Goal: Task Accomplishment & Management: Manage account settings

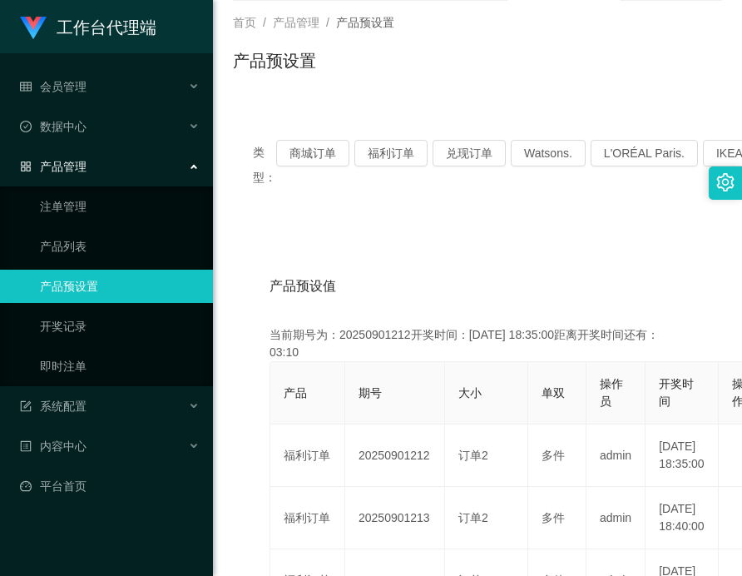
scroll to position [83, 0]
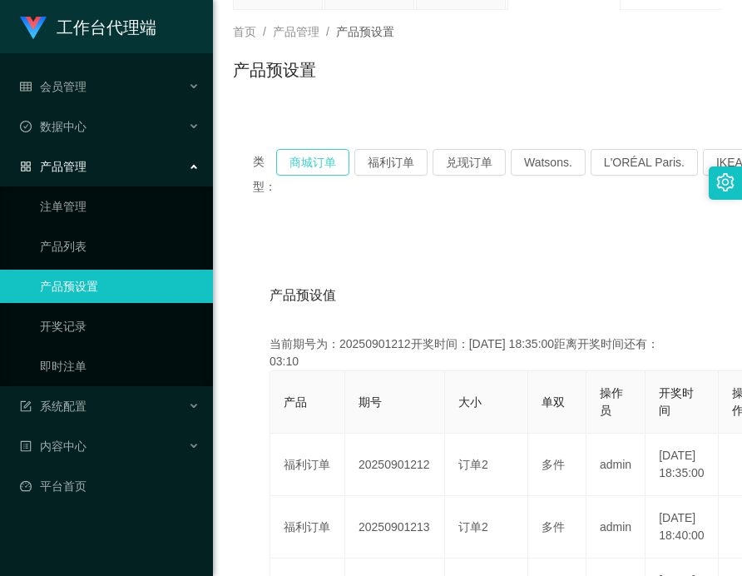
click at [315, 154] on button "商城订单" at bounding box center [312, 162] width 73 height 27
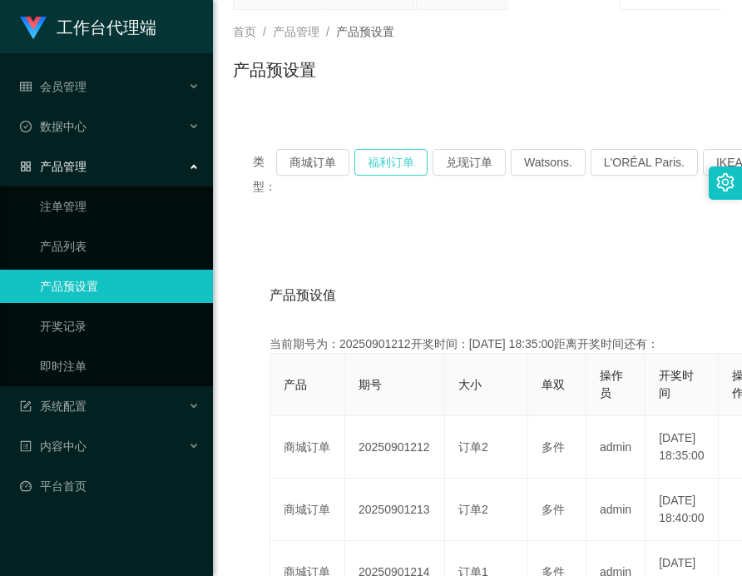
drag, startPoint x: 399, startPoint y: 155, endPoint x: 396, endPoint y: 167, distance: 12.9
click at [396, 166] on button "福利订单" at bounding box center [391, 162] width 73 height 27
click at [395, 171] on button "福利订单" at bounding box center [391, 162] width 73 height 27
click at [393, 170] on button "福利订单" at bounding box center [391, 162] width 73 height 27
click at [393, 168] on button "福利订单" at bounding box center [391, 162] width 73 height 27
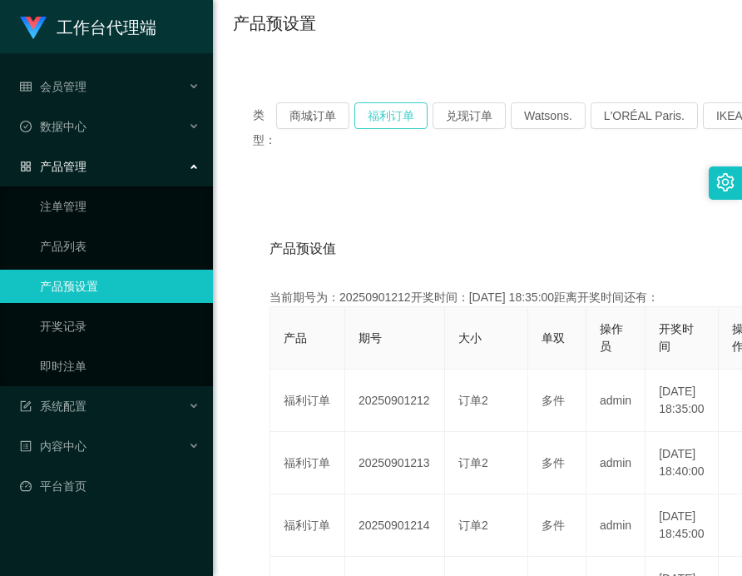
scroll to position [166, 0]
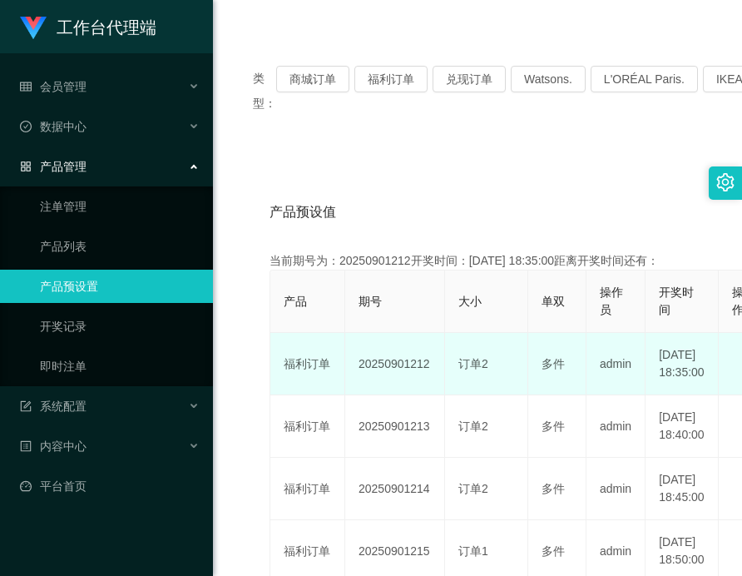
click at [393, 370] on td "20250901212" at bounding box center [395, 364] width 100 height 62
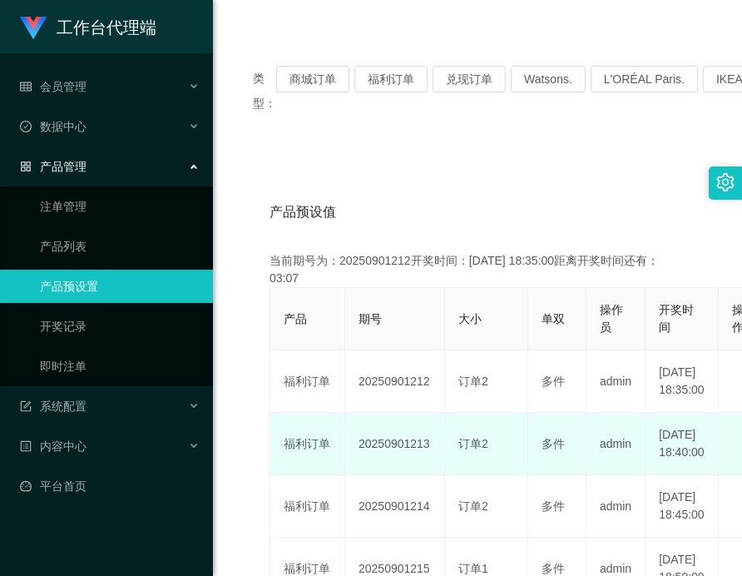
drag, startPoint x: 393, startPoint y: 370, endPoint x: 424, endPoint y: 439, distance: 76.0
click at [393, 370] on td "20250901212" at bounding box center [395, 381] width 100 height 62
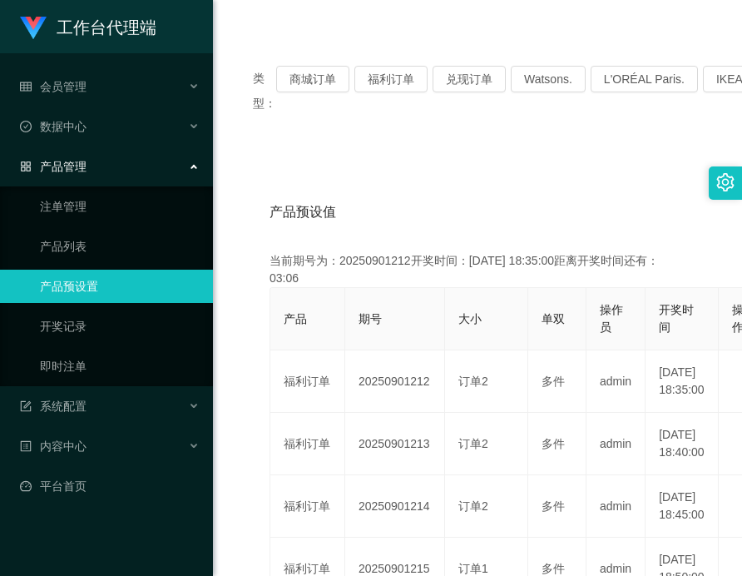
copy td "20250901212"
drag, startPoint x: 88, startPoint y: 90, endPoint x: 97, endPoint y: 104, distance: 16.9
click at [87, 90] on div "会员管理" at bounding box center [106, 86] width 213 height 33
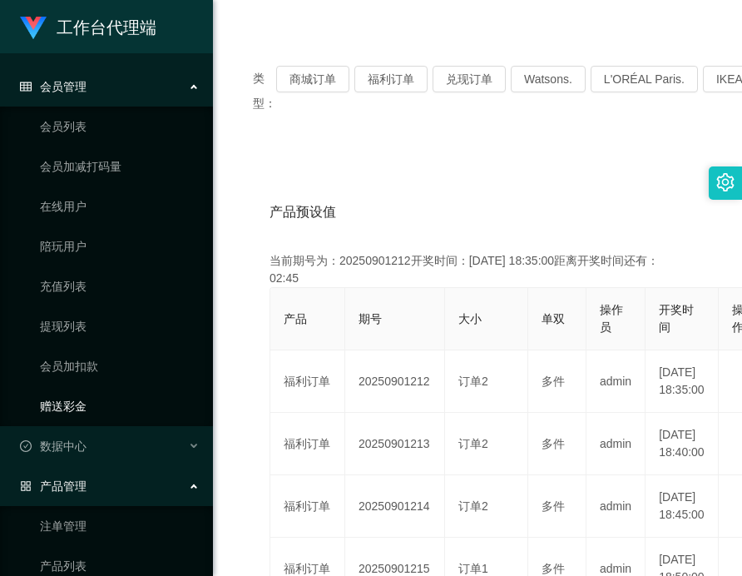
click at [83, 407] on link "赠送彩金" at bounding box center [120, 406] width 160 height 33
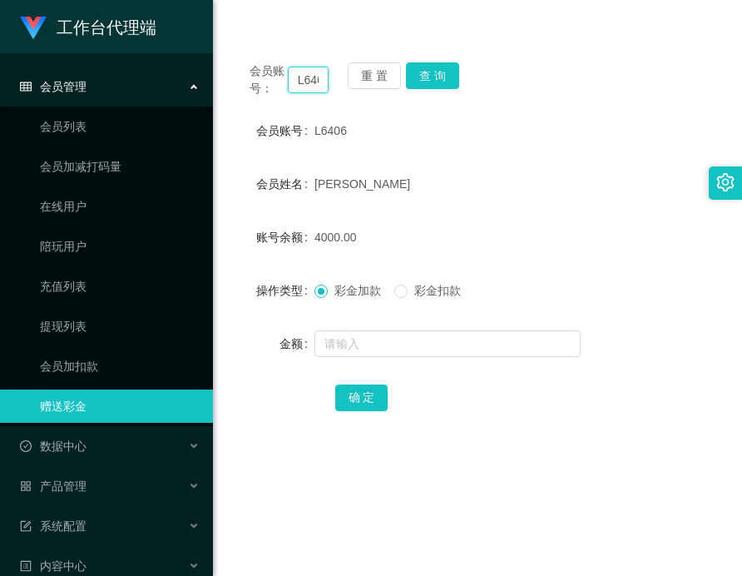
click at [308, 82] on input "L6406" at bounding box center [308, 80] width 41 height 27
paste input "Master7020"
type input "Master7020"
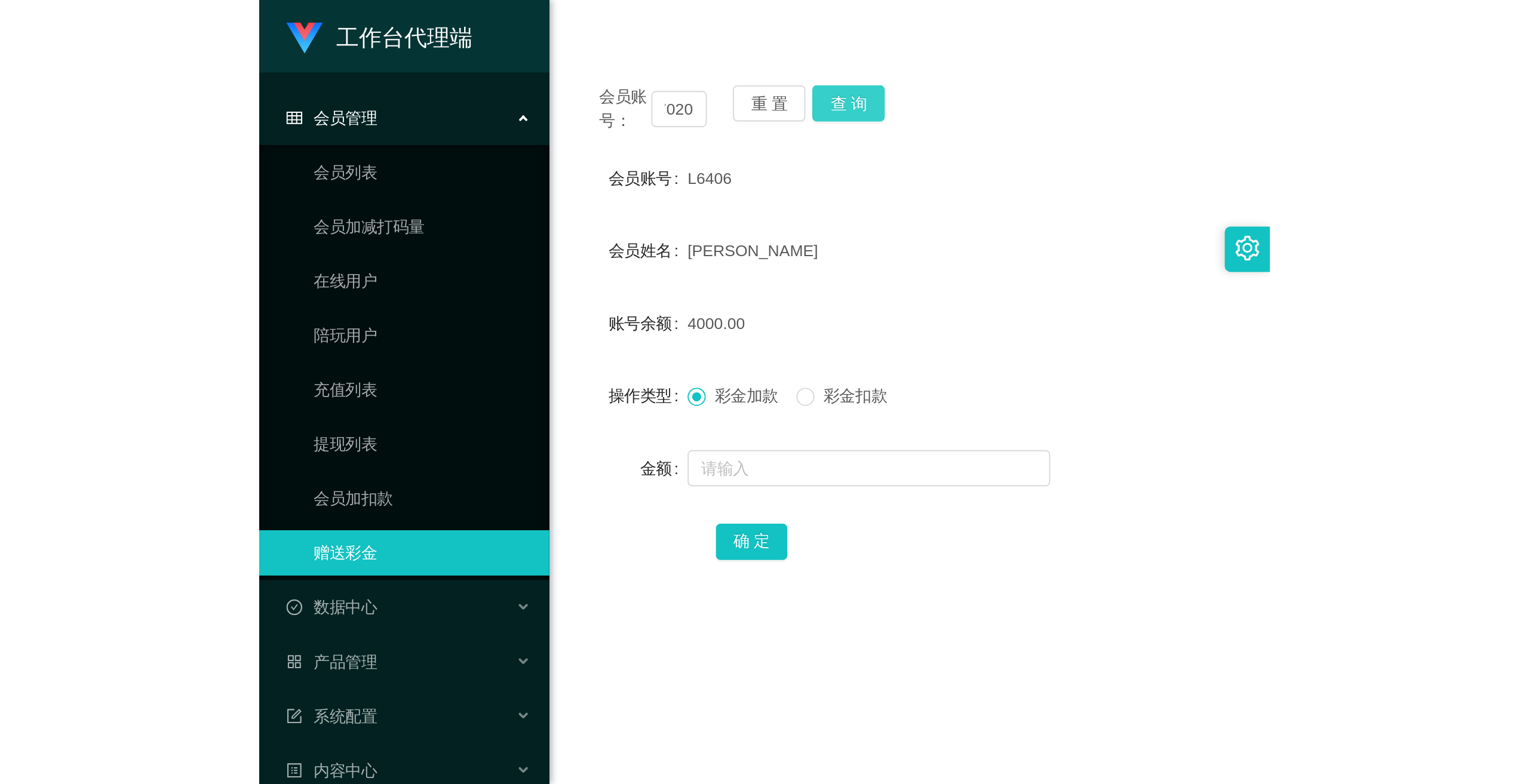
scroll to position [0, 0]
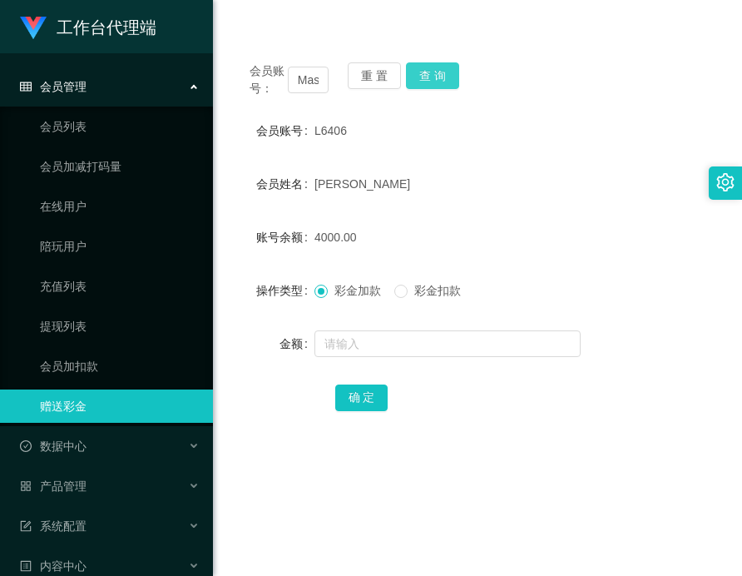
click at [421, 78] on button "查 询" at bounding box center [432, 75] width 53 height 27
drag, startPoint x: 421, startPoint y: 78, endPoint x: 419, endPoint y: 116, distance: 37.5
click at [419, 77] on button "查 询" at bounding box center [432, 75] width 53 height 27
click at [390, 325] on form "会员账号 Master7020 会员姓名 [PERSON_NAME] 账号余额 13000.00 操作类型 彩金加款 彩金扣款 金额 确 定" at bounding box center [477, 264] width 489 height 300
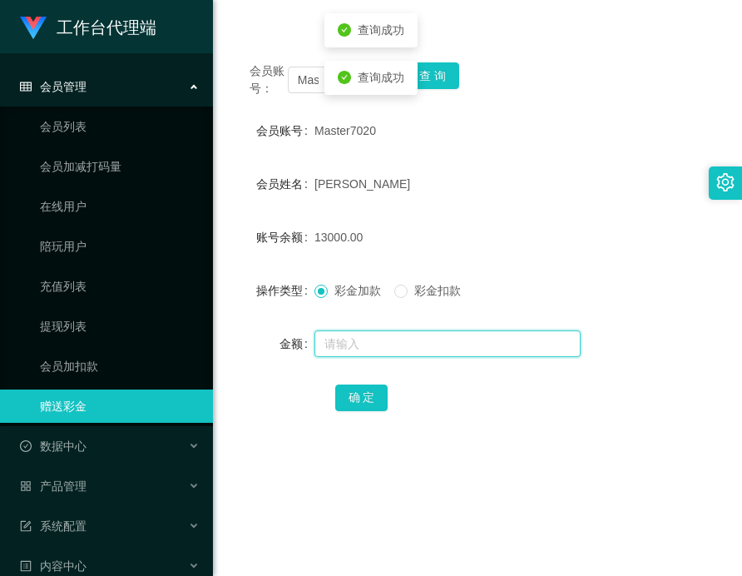
click at [391, 339] on input "text" at bounding box center [448, 343] width 266 height 27
type input "7"
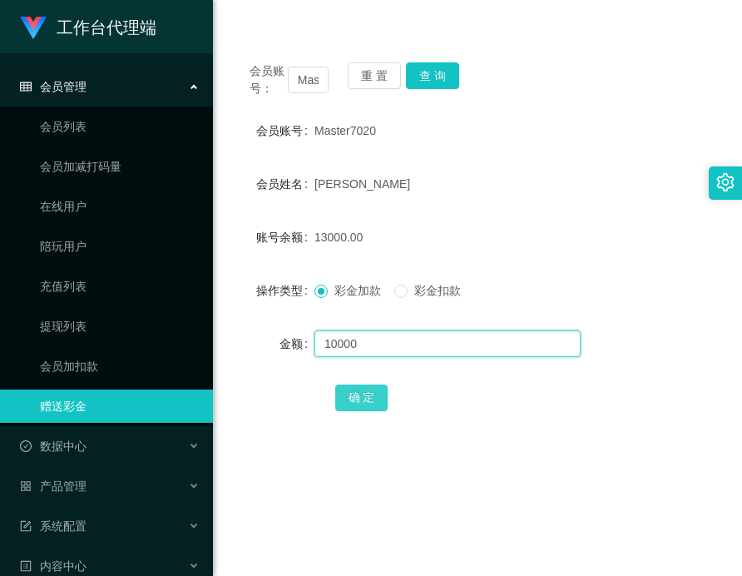
type input "10000"
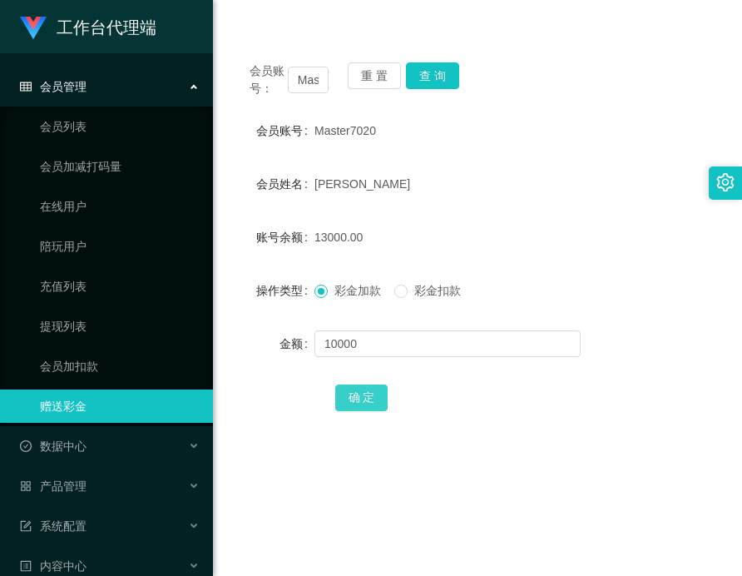
click at [373, 393] on button "确 定" at bounding box center [361, 398] width 53 height 27
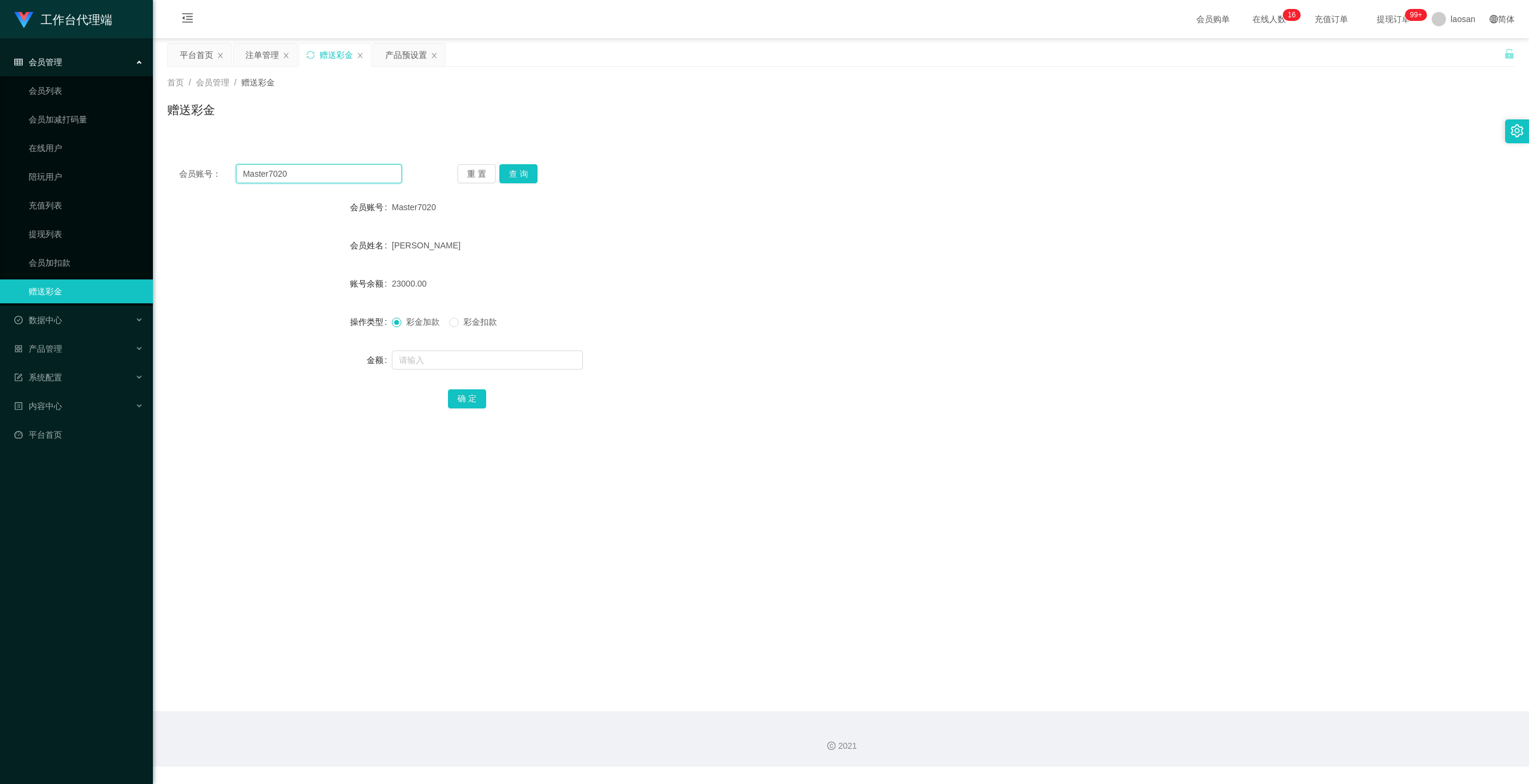
click at [286, 176] on input "Master7020" at bounding box center [319, 174] width 166 height 19
click at [286, 176] on input "Master7020" at bounding box center [319, 174] width 166 height 19
click at [55, 97] on link "会员列表" at bounding box center [86, 90] width 115 height 24
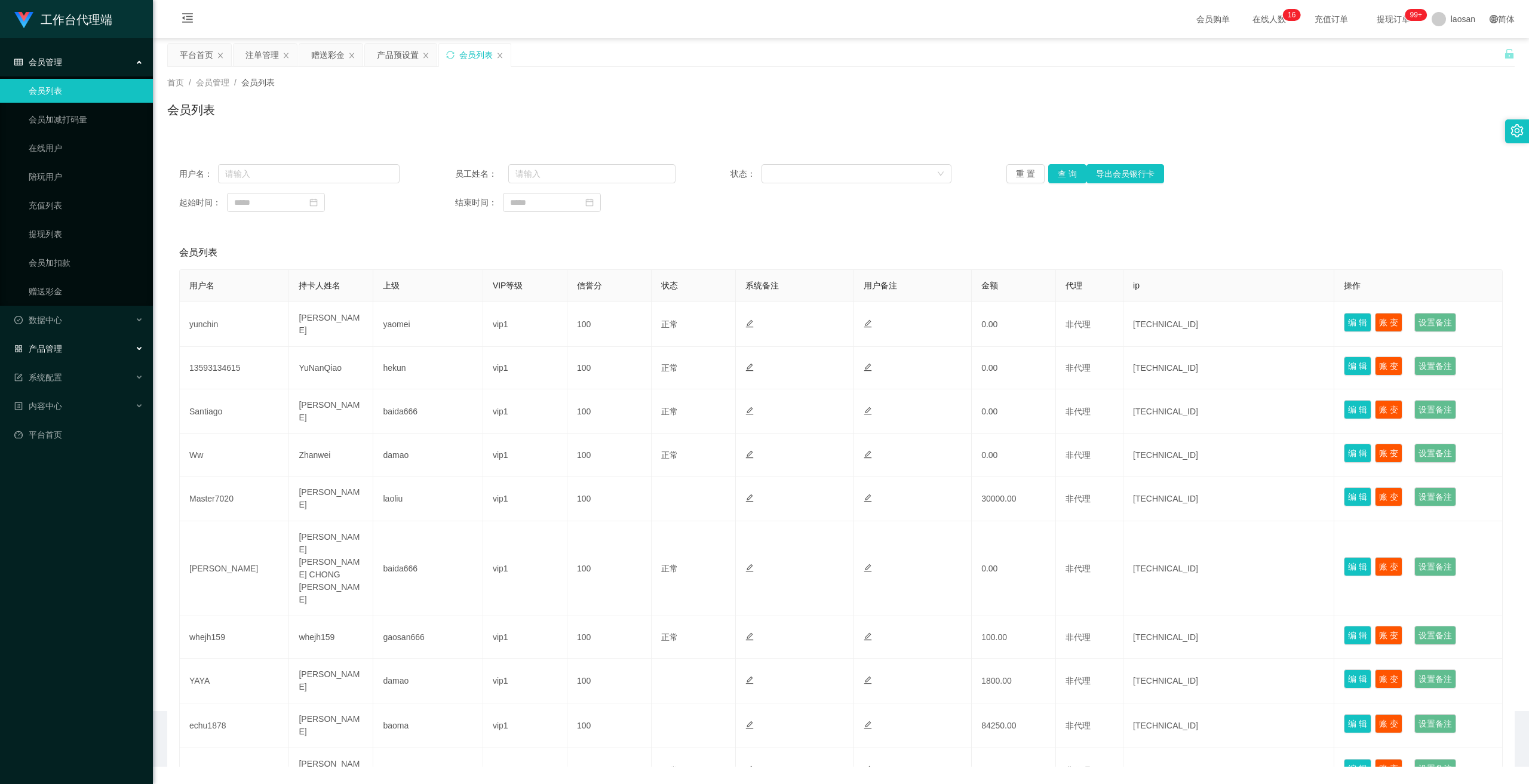
click at [53, 344] on span "产品管理" at bounding box center [38, 348] width 48 height 9
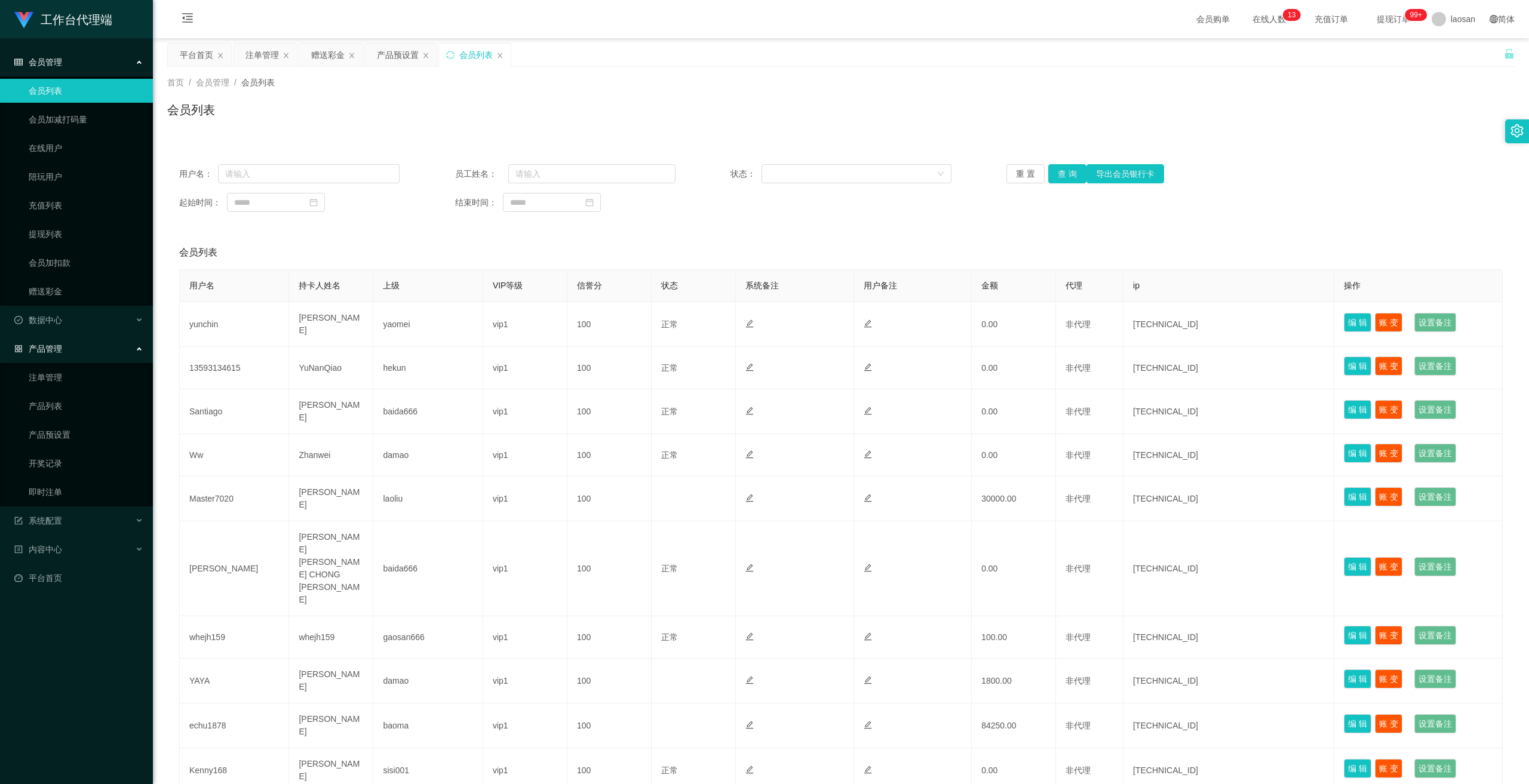
click at [77, 65] on div "会员管理" at bounding box center [76, 62] width 153 height 24
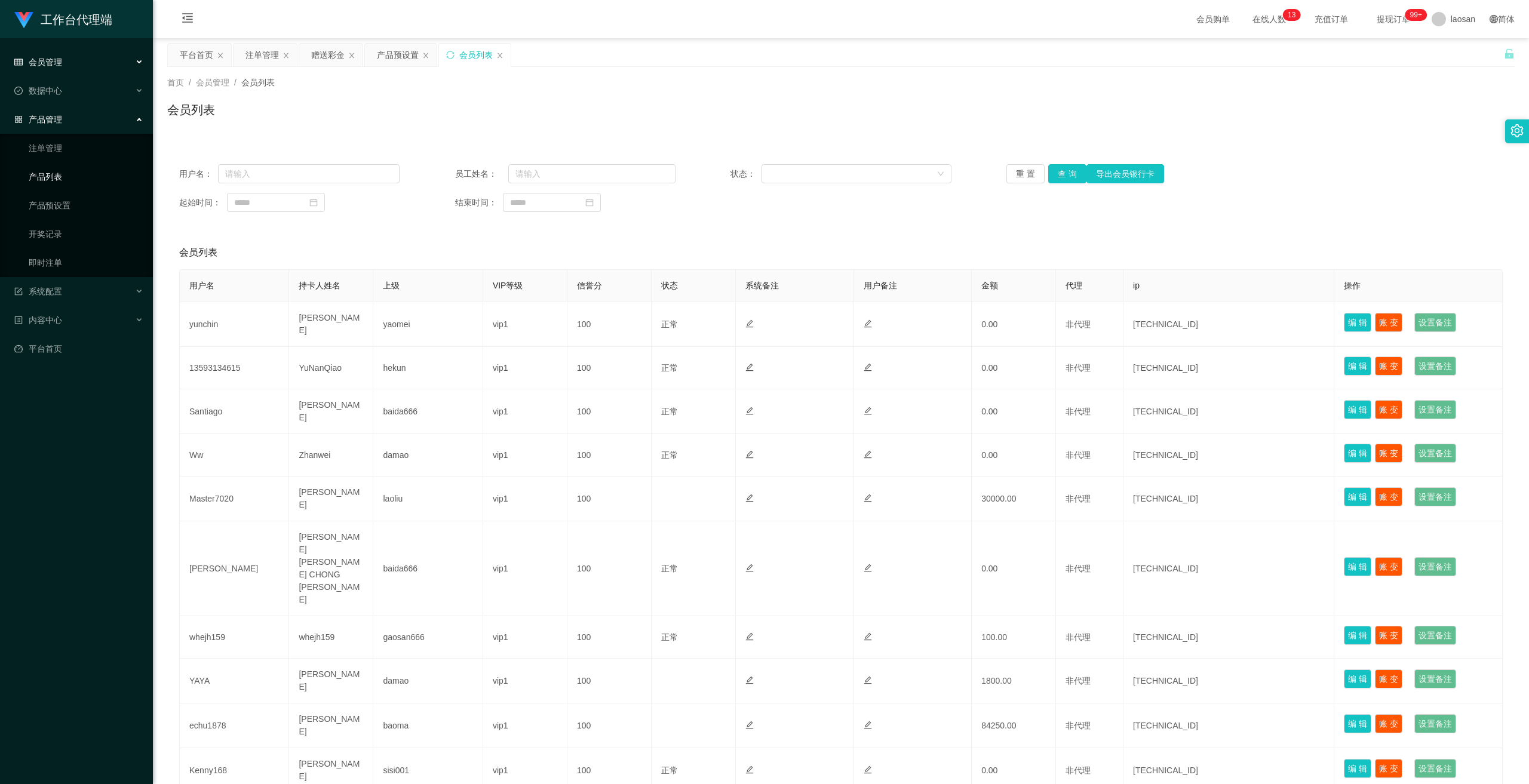
click at [51, 187] on link "产品列表" at bounding box center [86, 176] width 115 height 24
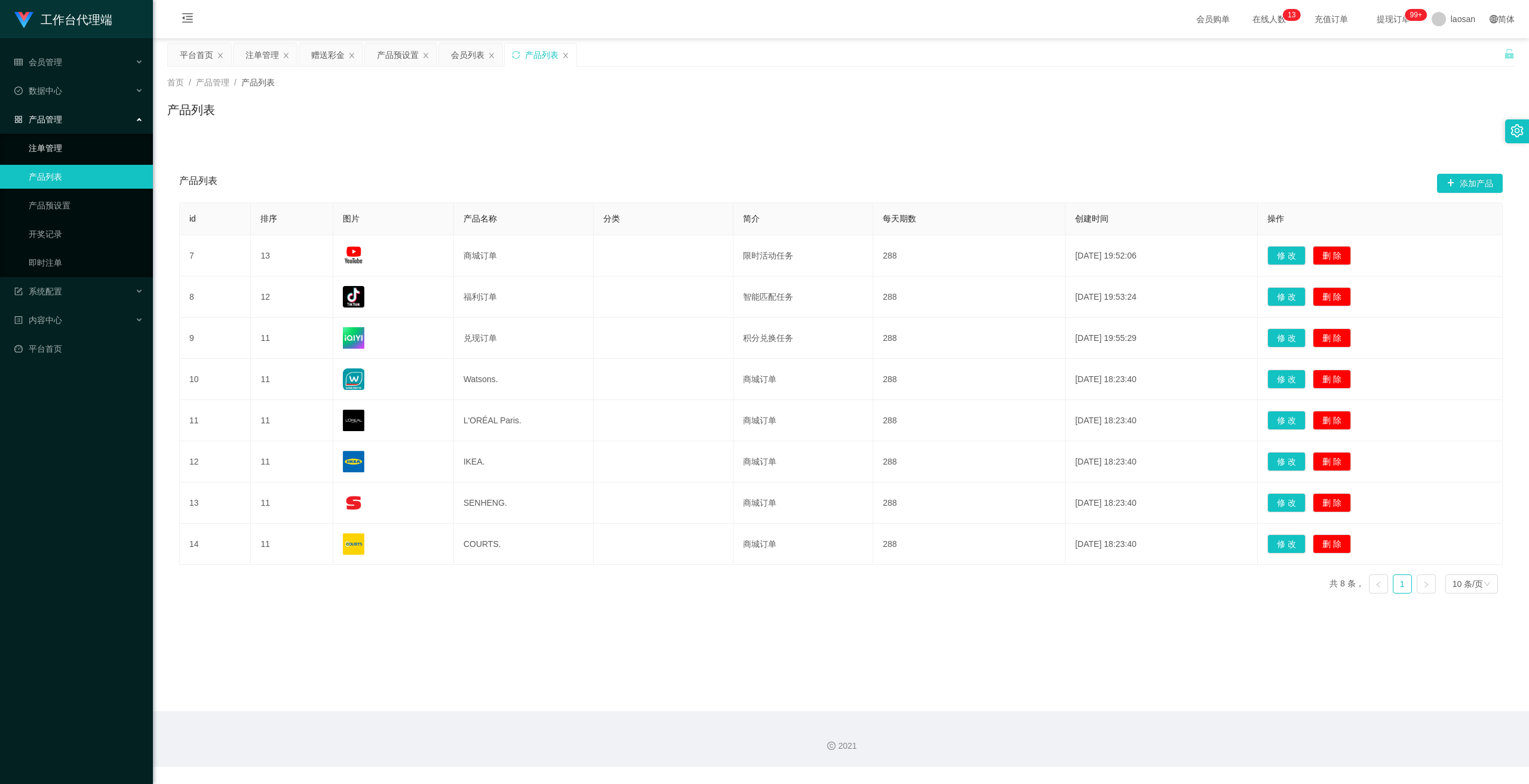
click at [53, 147] on link "注单管理" at bounding box center [86, 148] width 115 height 24
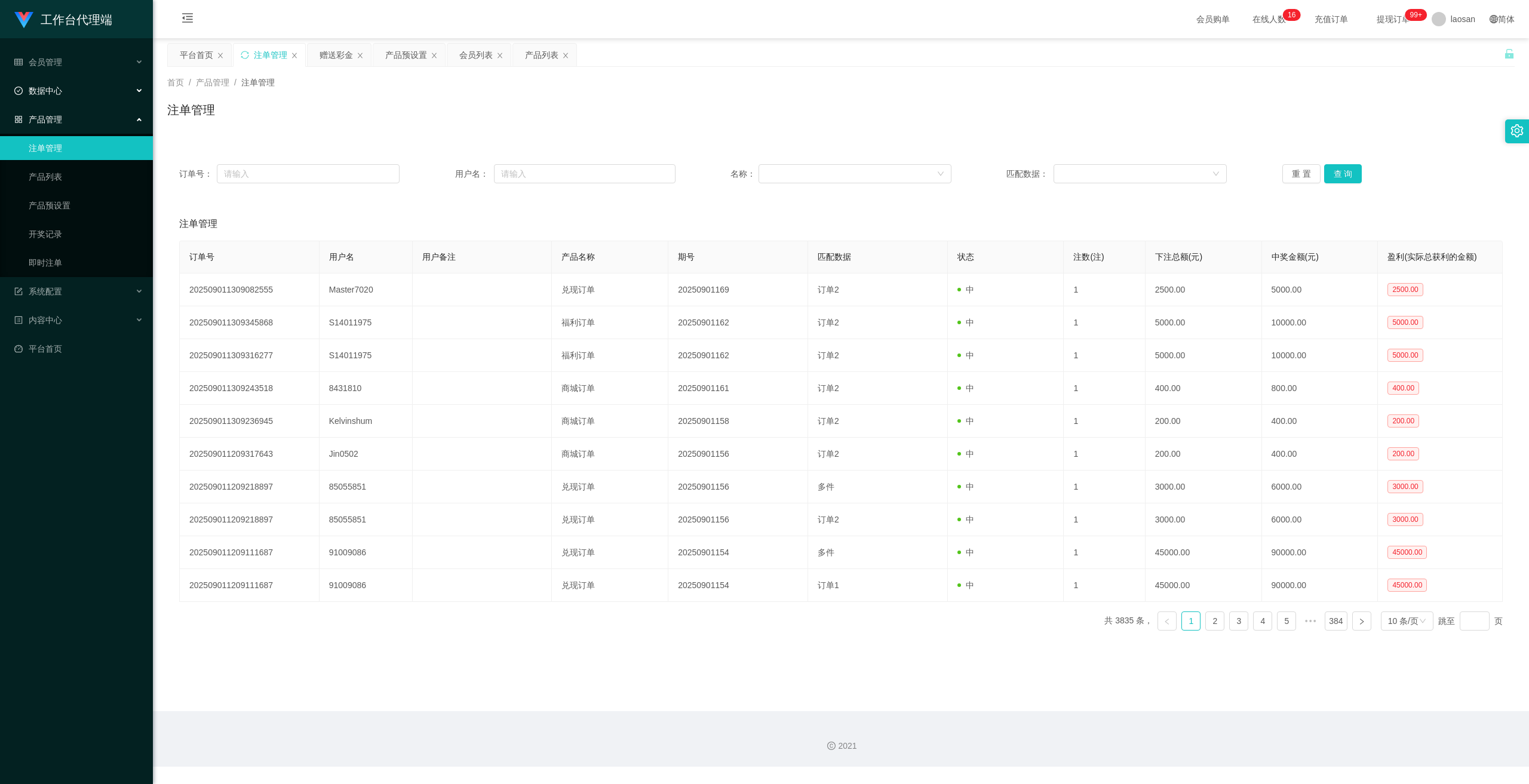
click at [49, 95] on span "数据中心" at bounding box center [38, 90] width 48 height 9
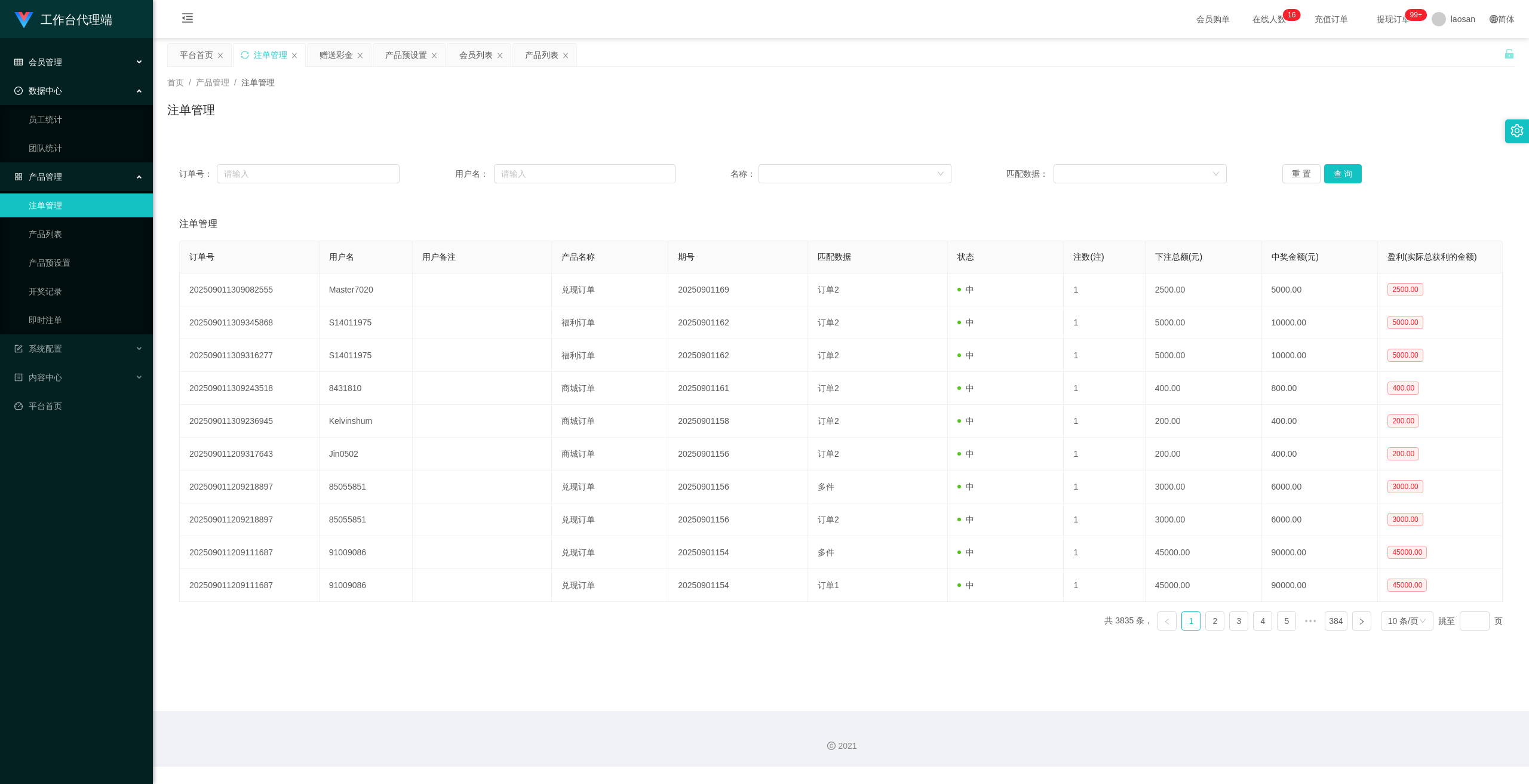
click at [69, 53] on div "会员管理" at bounding box center [76, 62] width 153 height 24
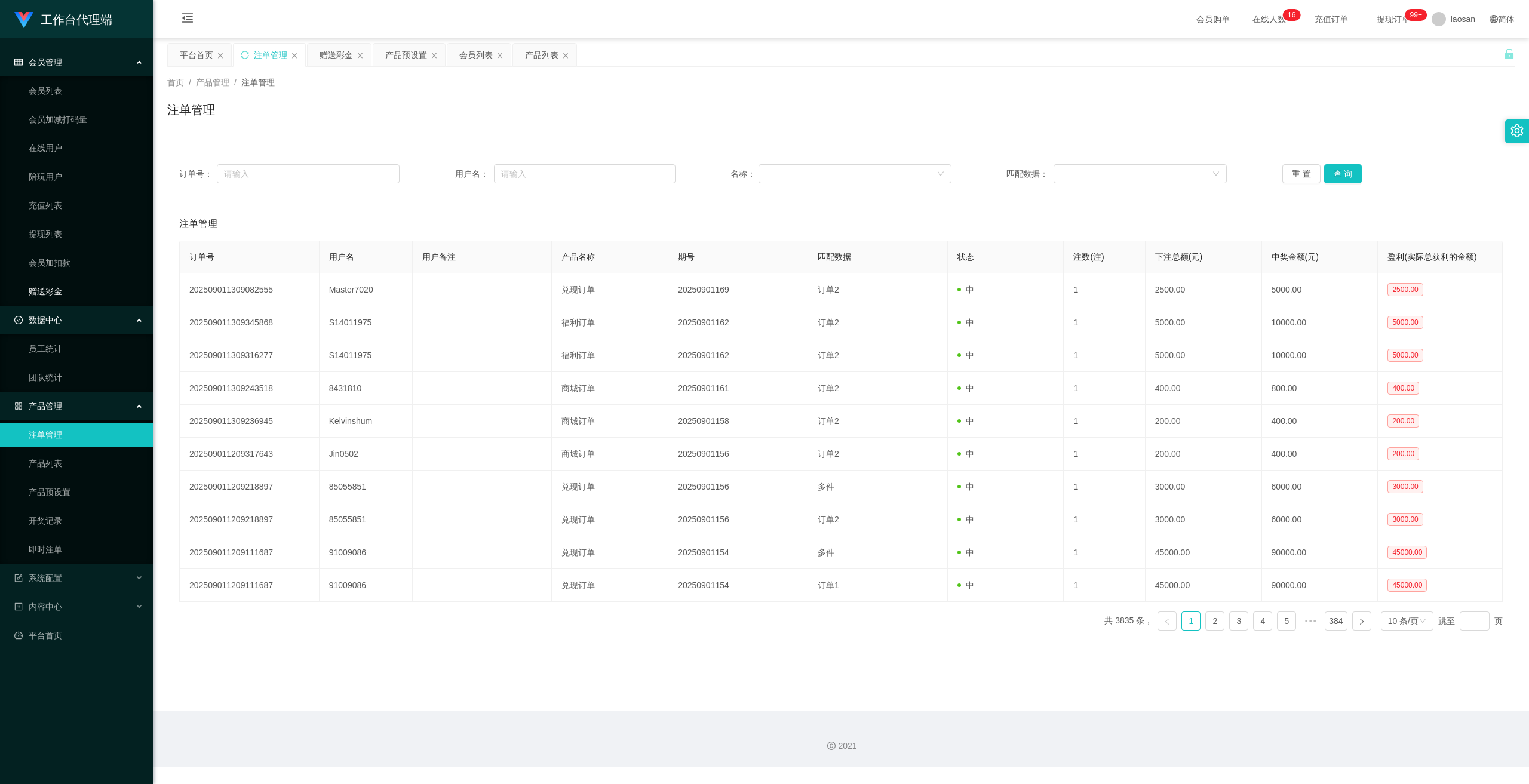
click at [62, 286] on link "赠送彩金" at bounding box center [86, 291] width 115 height 24
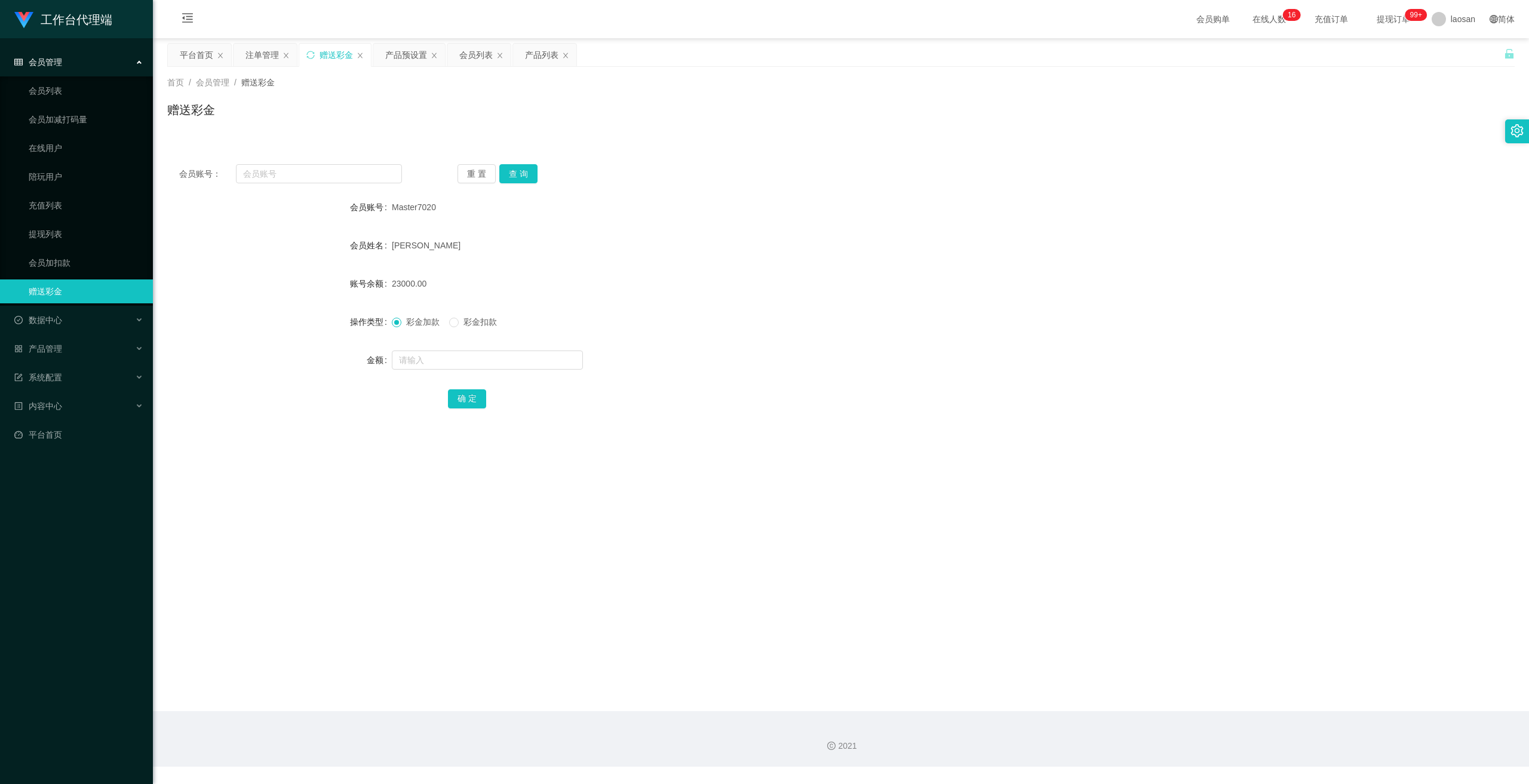
click at [362, 192] on div "会员账号： 重 置 查 询 会员账号 Master7020 会员姓名 [PERSON_NAME] 账号余额 23000.00 操作类型 彩金加款 彩金扣款 金…" at bounding box center [841, 294] width 1347 height 284
click at [372, 168] on input "text" at bounding box center [319, 174] width 166 height 19
paste input "Master7020"
click at [509, 179] on button "查 询" at bounding box center [518, 174] width 38 height 19
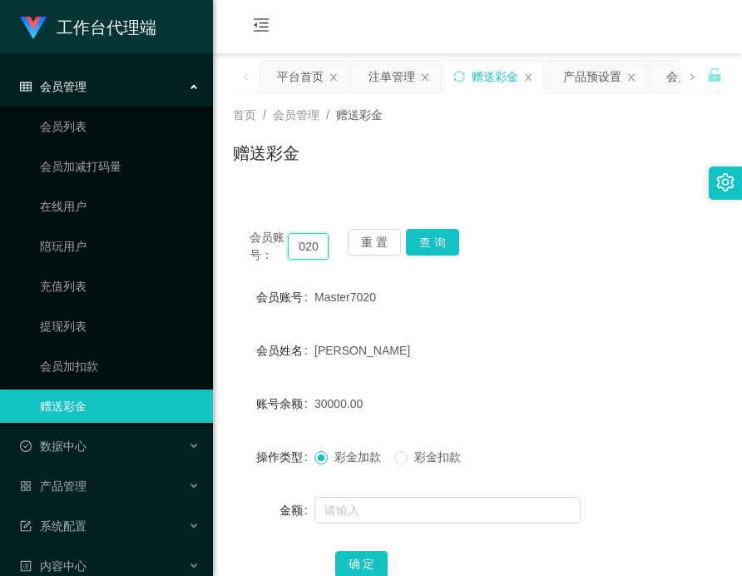
click at [318, 247] on input "Master7020" at bounding box center [308, 246] width 41 height 27
click at [317, 247] on input "Master7020" at bounding box center [308, 246] width 41 height 27
paste input "Singlim97"
paste input "text"
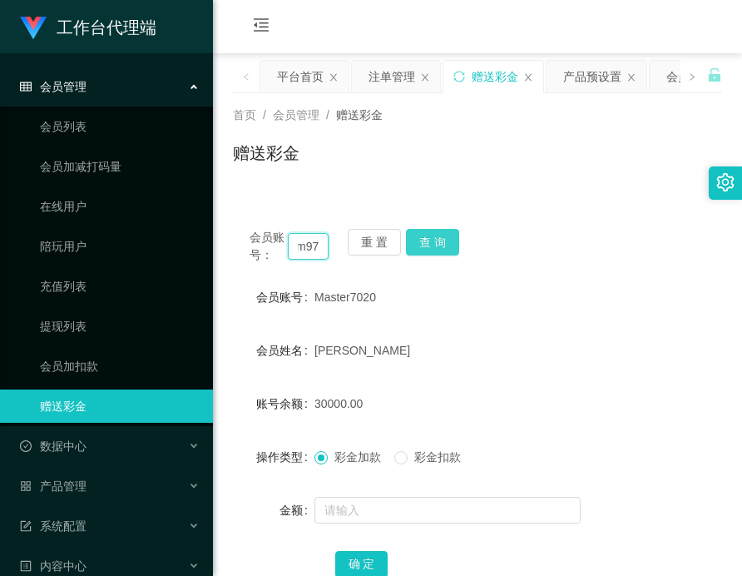
type input "Singlim97"
click at [451, 236] on button "查 询" at bounding box center [432, 242] width 53 height 27
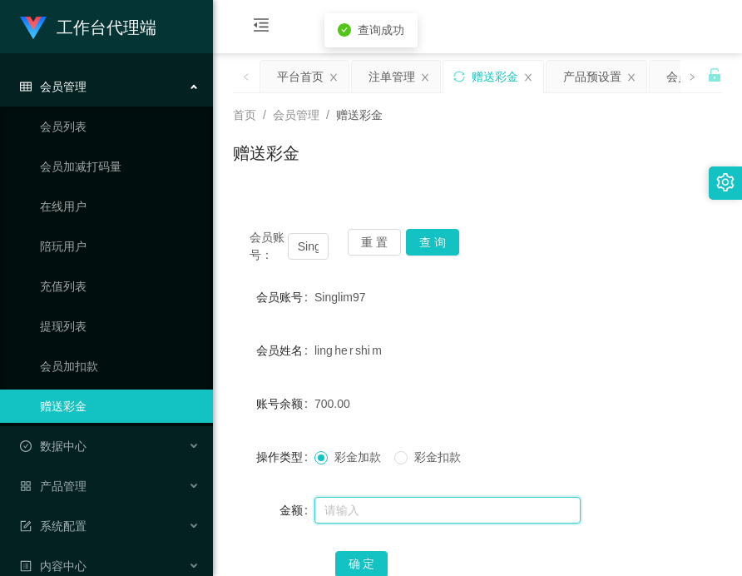
click at [444, 509] on input "text" at bounding box center [448, 510] width 266 height 27
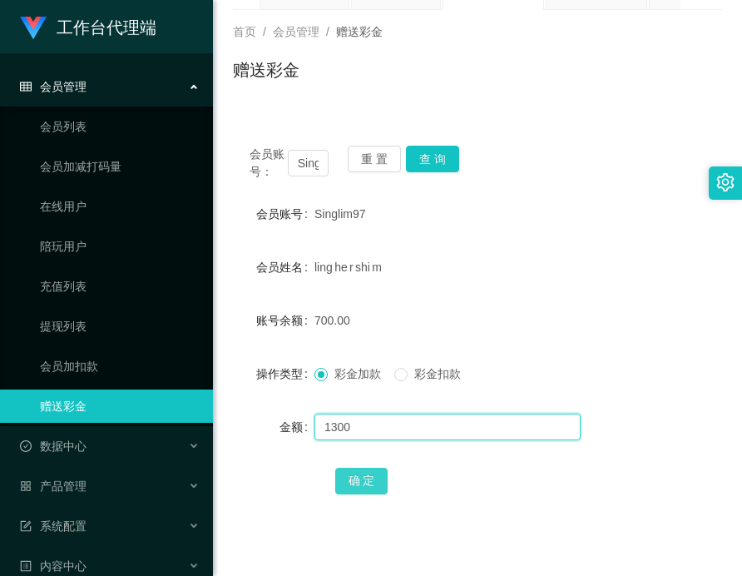
type input "1300"
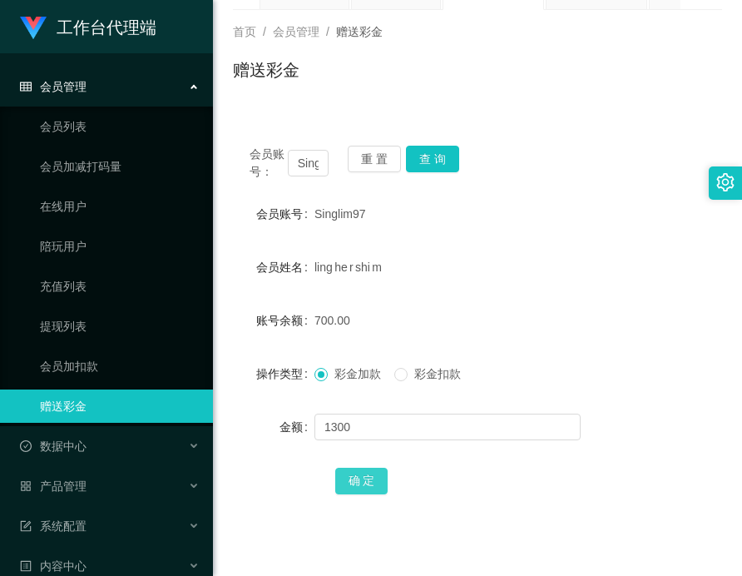
click at [359, 491] on button "确 定" at bounding box center [361, 481] width 53 height 27
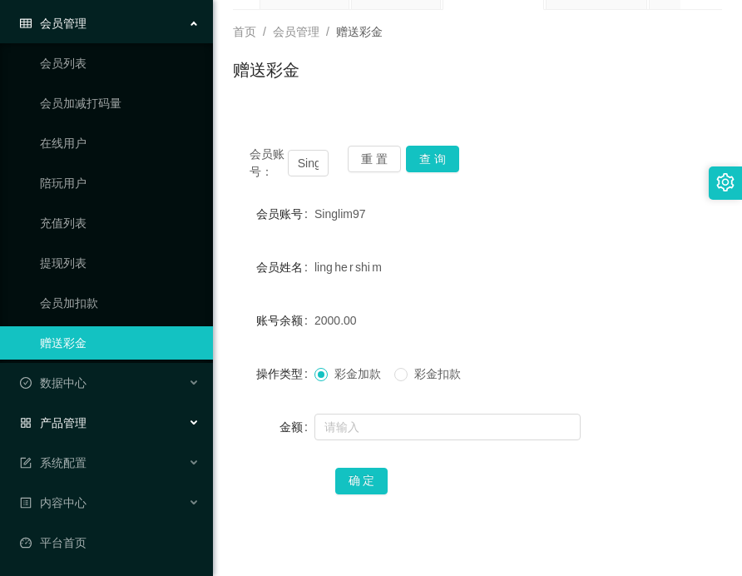
click at [109, 416] on div "产品管理" at bounding box center [106, 422] width 213 height 33
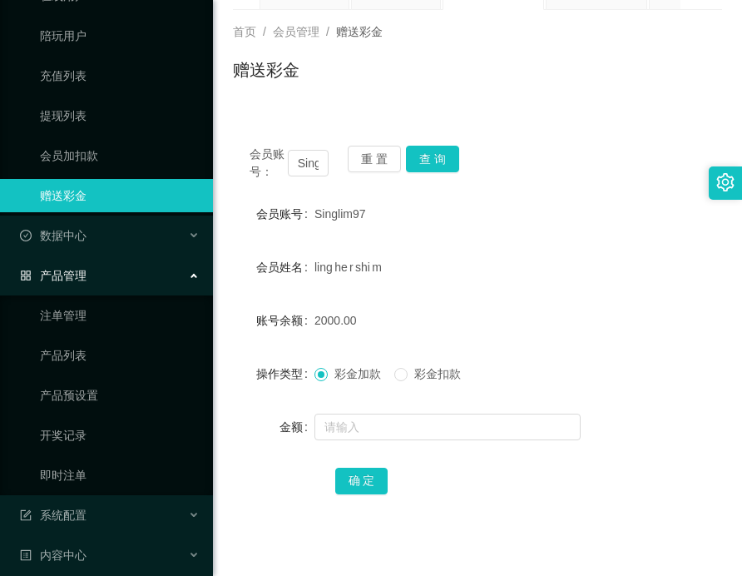
scroll to position [221, 0]
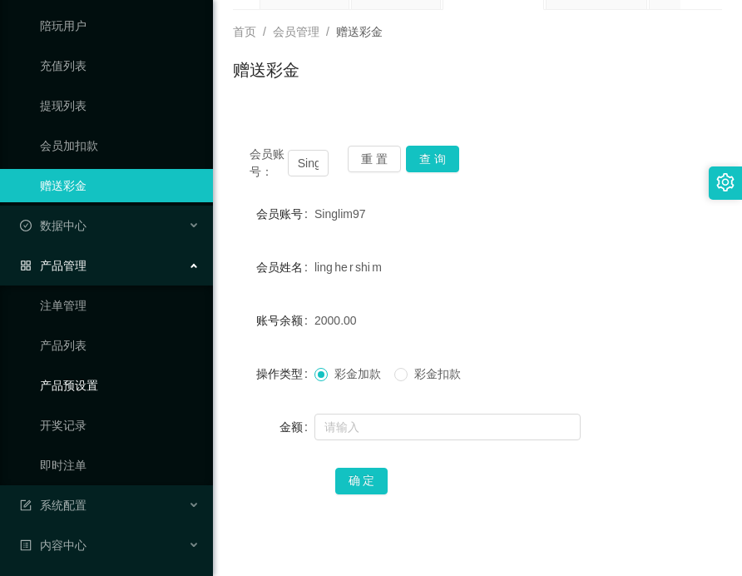
click at [95, 389] on link "产品预设置" at bounding box center [120, 385] width 160 height 33
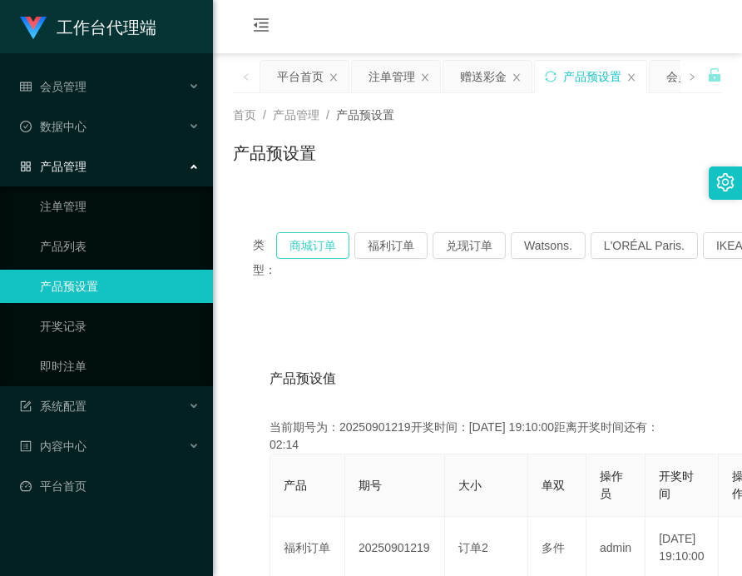
click at [309, 242] on button "商城订单" at bounding box center [312, 245] width 73 height 27
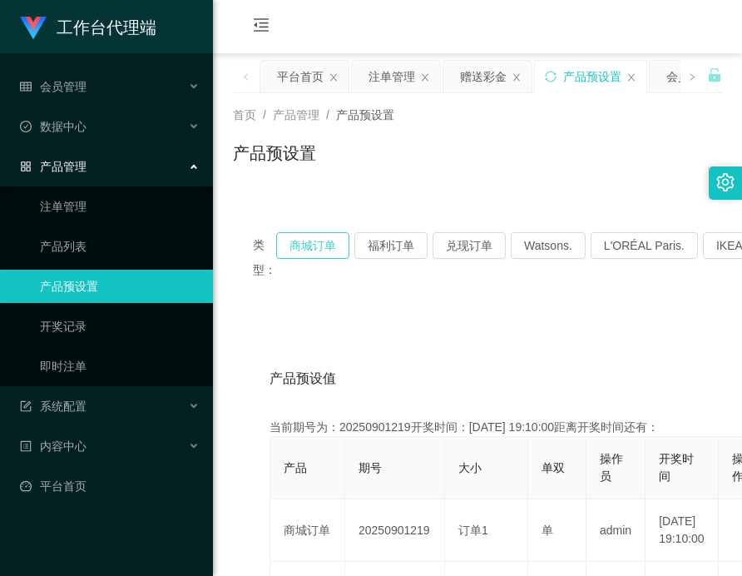
click at [309, 242] on button "商城订单" at bounding box center [312, 245] width 73 height 27
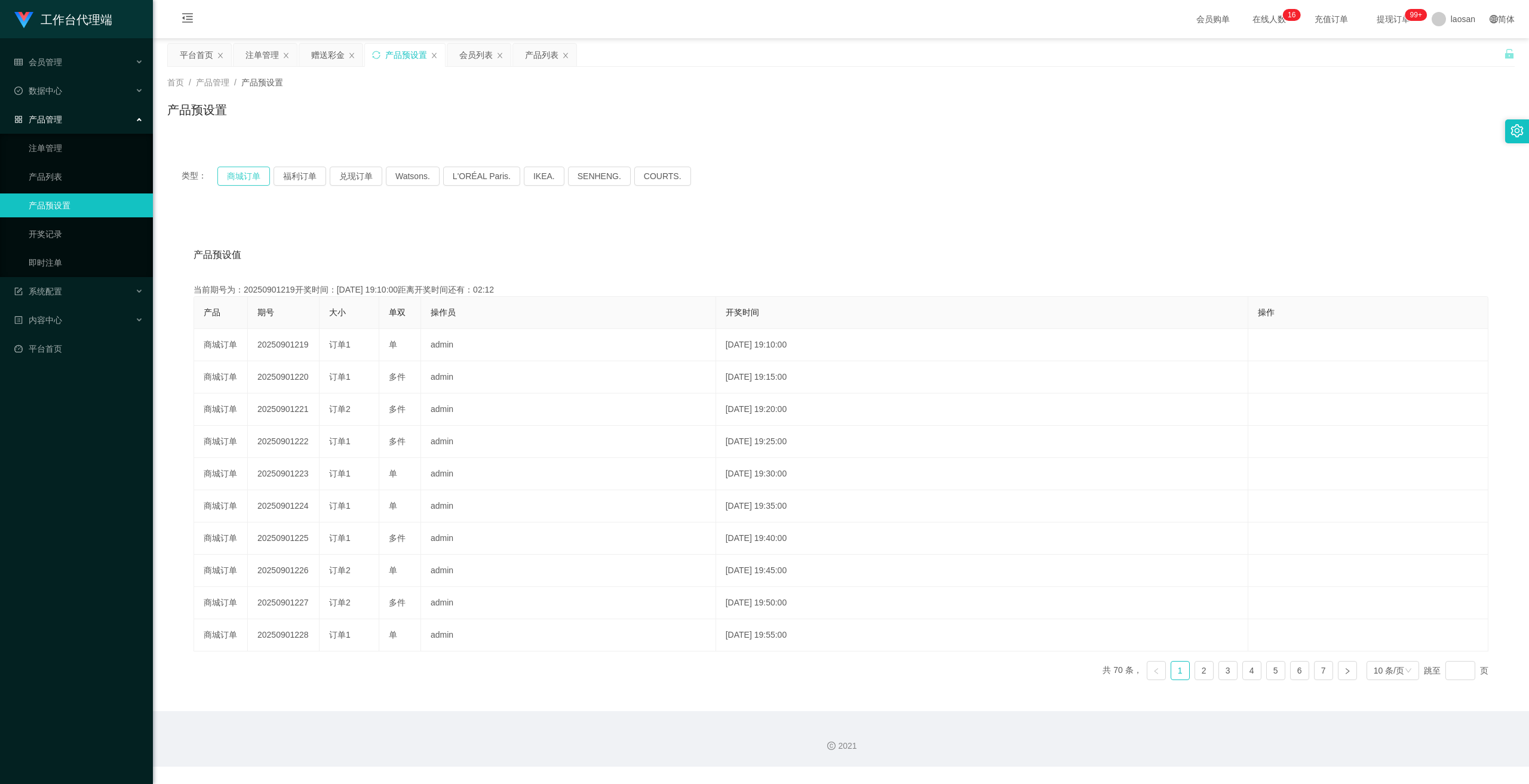
type button "k3wph"
